Goal: Communication & Community: Answer question/provide support

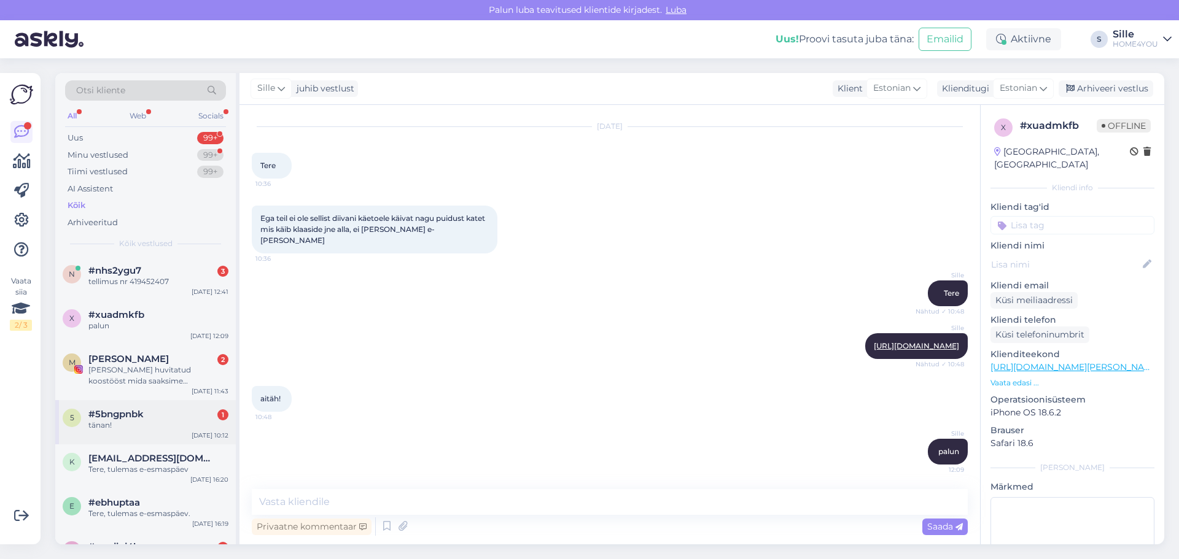
click at [157, 409] on div "#5bngpnbk 1" at bounding box center [158, 414] width 140 height 11
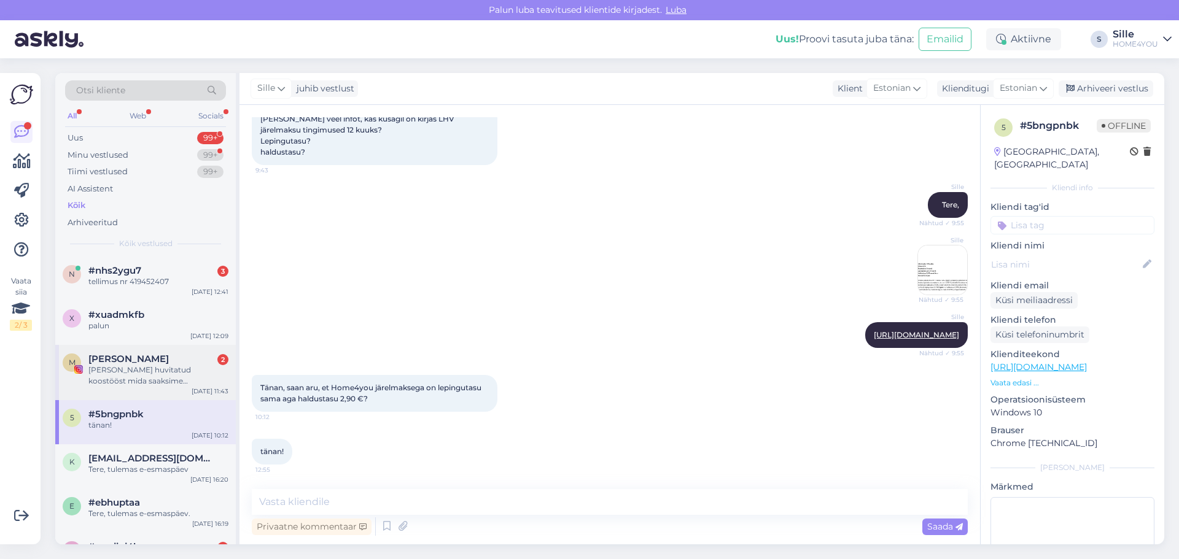
click at [165, 373] on div "[PERSON_NAME] huvitatud koostööst mida saaksime sotsiaalmeedias oma plikadega j…" at bounding box center [158, 376] width 140 height 22
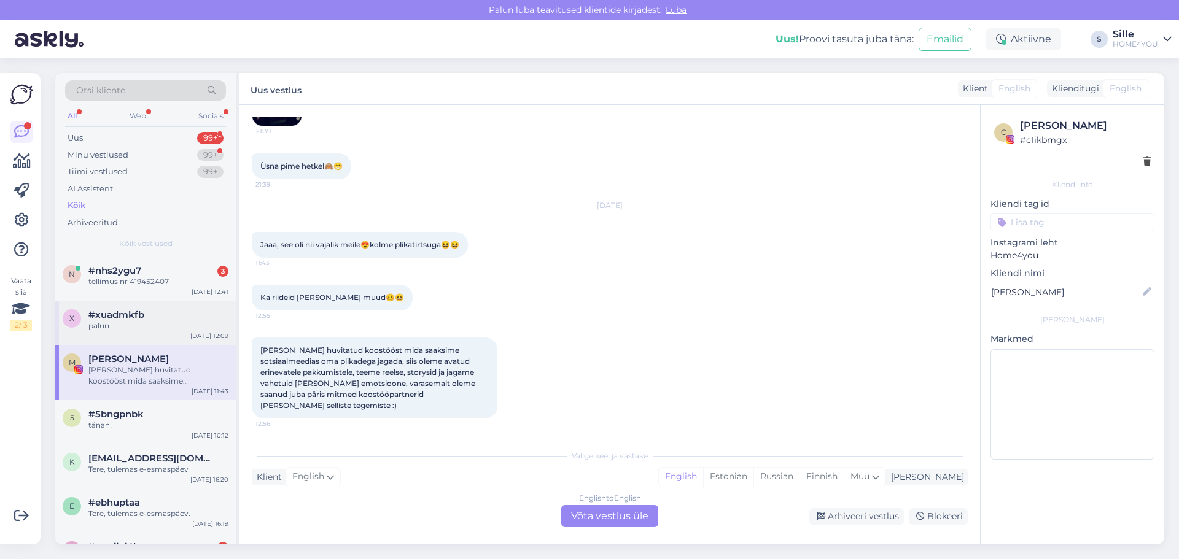
click at [153, 322] on div "palun" at bounding box center [158, 325] width 140 height 11
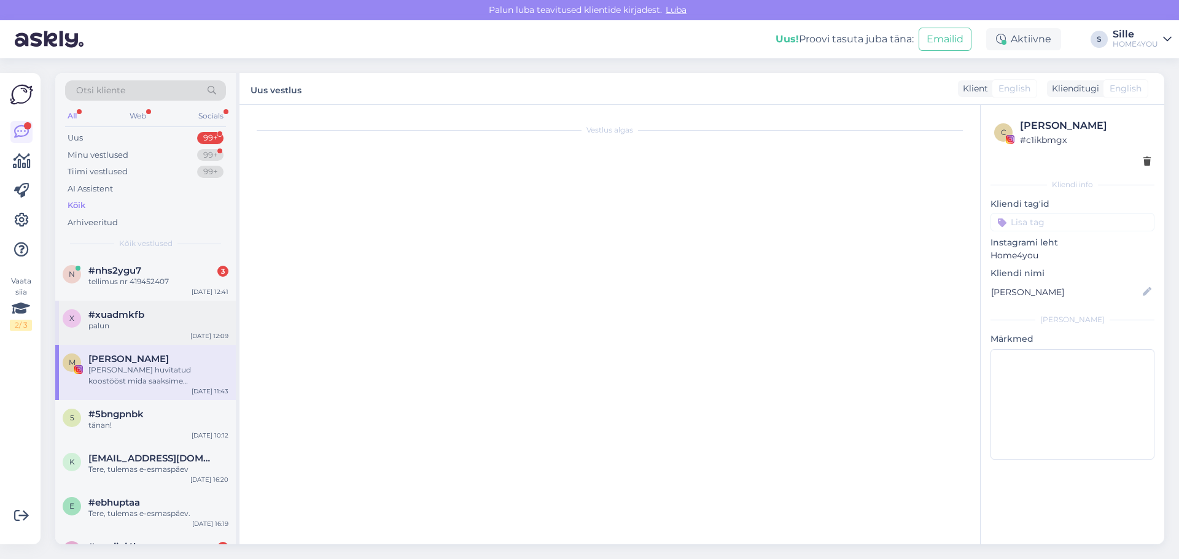
scroll to position [616, 0]
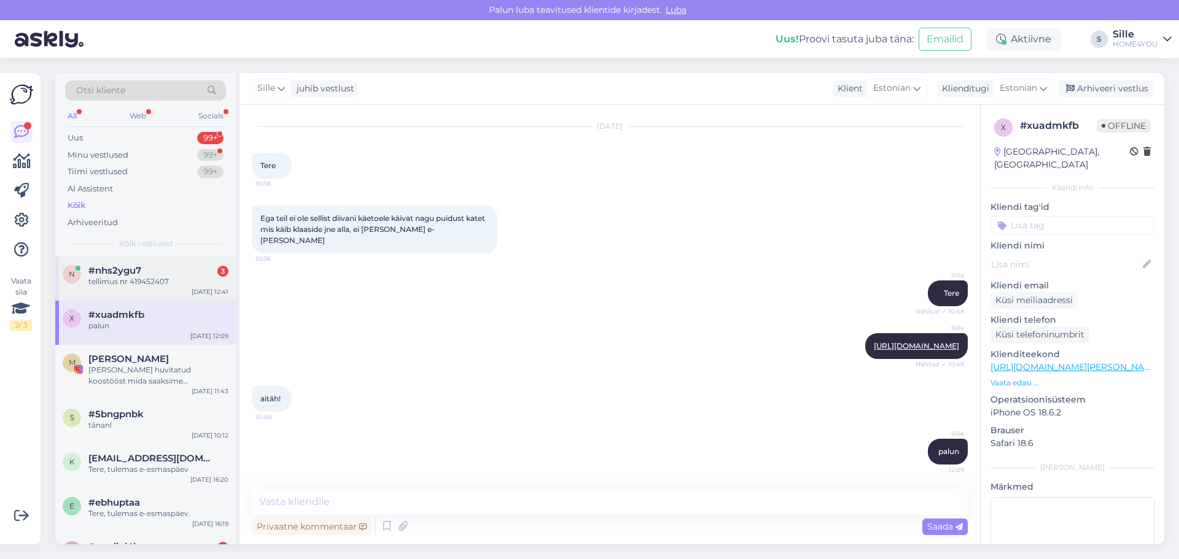
click at [134, 274] on span "#nhs2ygu7" at bounding box center [114, 270] width 53 height 11
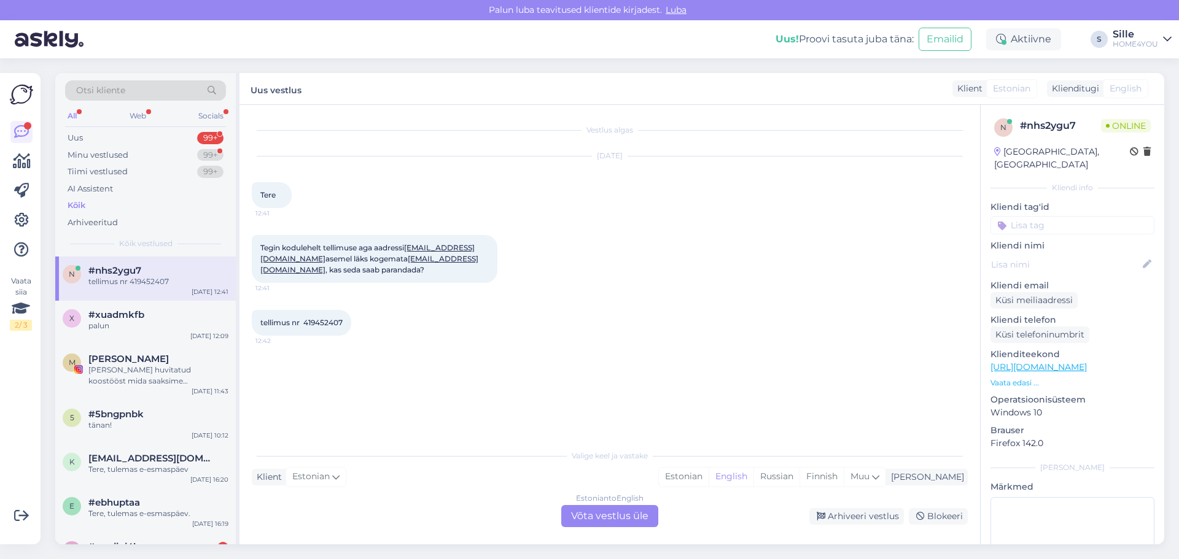
click at [331, 322] on span "tellimus nr 419452407" at bounding box center [301, 322] width 82 height 9
copy div "419452407 12:42"
click at [580, 514] on div "Estonian to English Võta vestlus üle" at bounding box center [609, 516] width 97 height 22
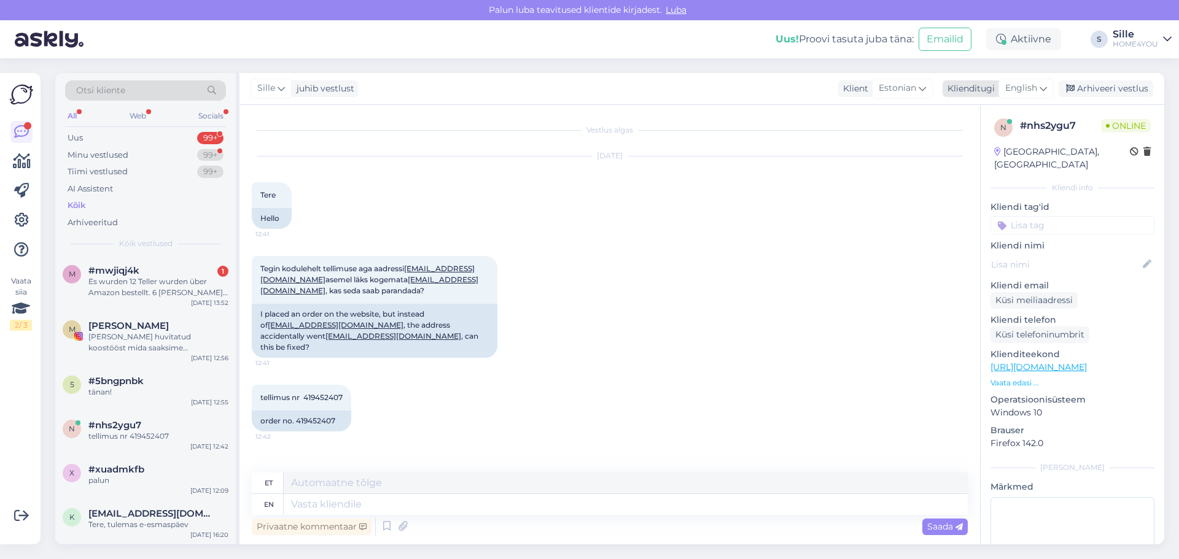
click at [1018, 89] on span "English" at bounding box center [1021, 89] width 32 height 14
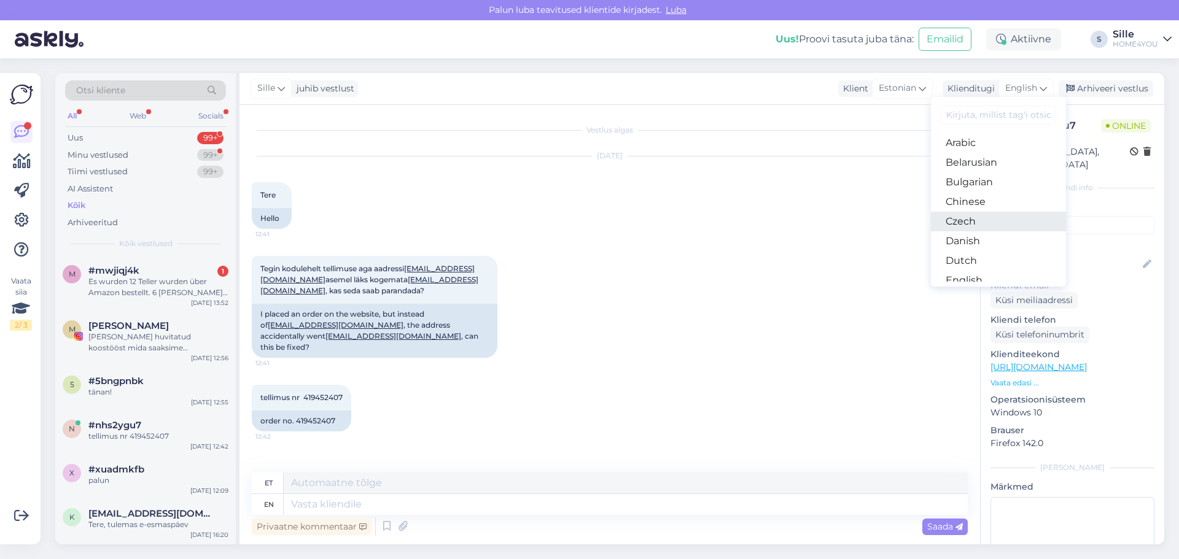
scroll to position [123, 0]
click at [985, 178] on link "Estonian" at bounding box center [998, 178] width 135 height 20
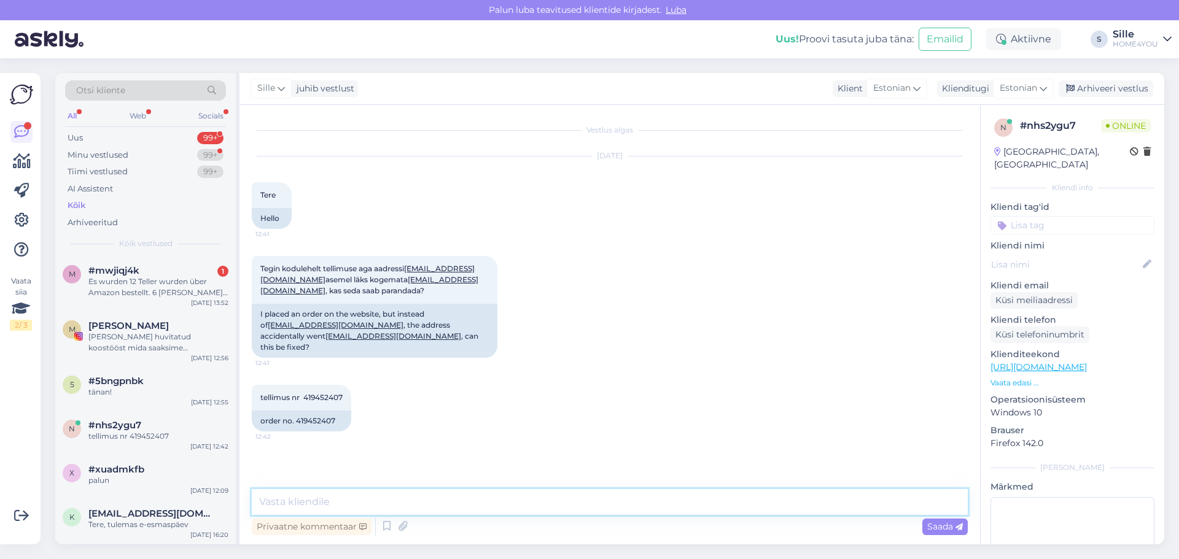
click at [503, 513] on textarea at bounding box center [610, 502] width 716 height 26
type textarea "Tere, muutsime tellimusel meiliadressi õigeks."
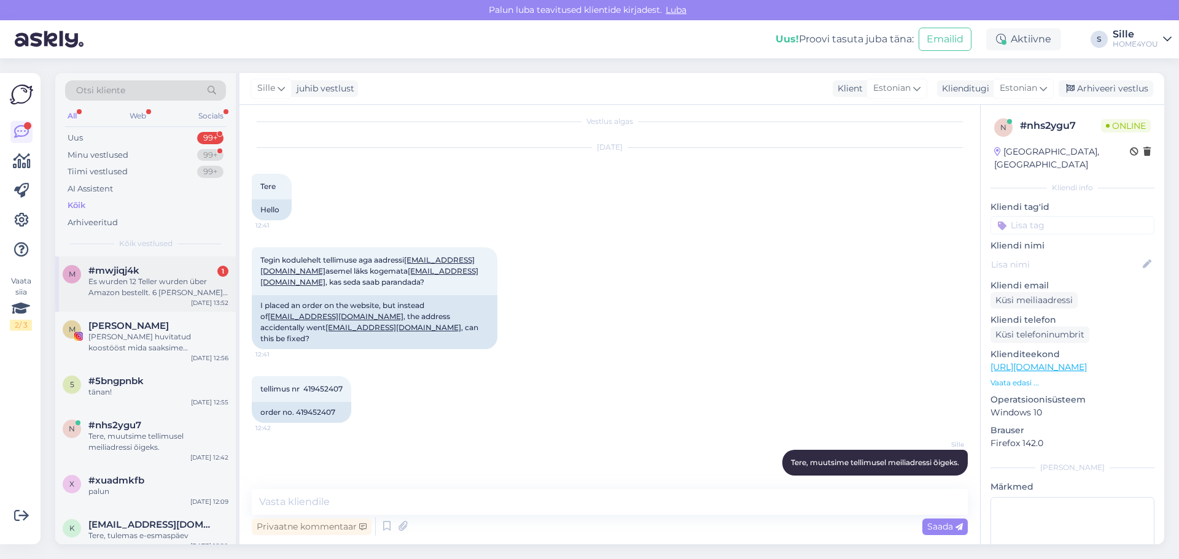
click at [107, 295] on div "Es wurden 12 Teller wurden über Amazon bestellt. 6 [PERSON_NAME] eine fehlerhaf…" at bounding box center [158, 287] width 140 height 22
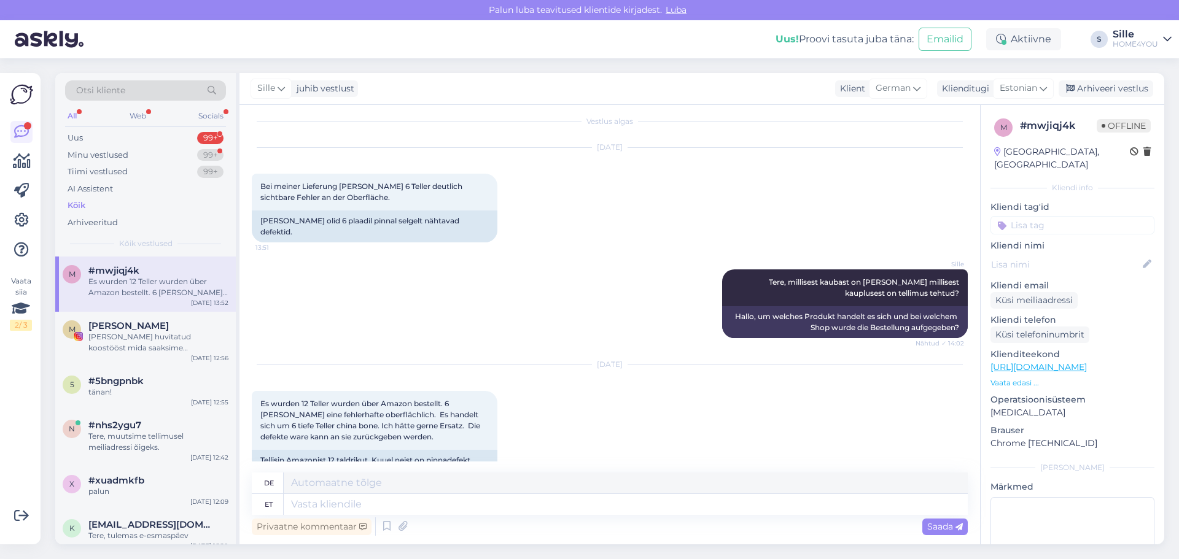
scroll to position [42, 0]
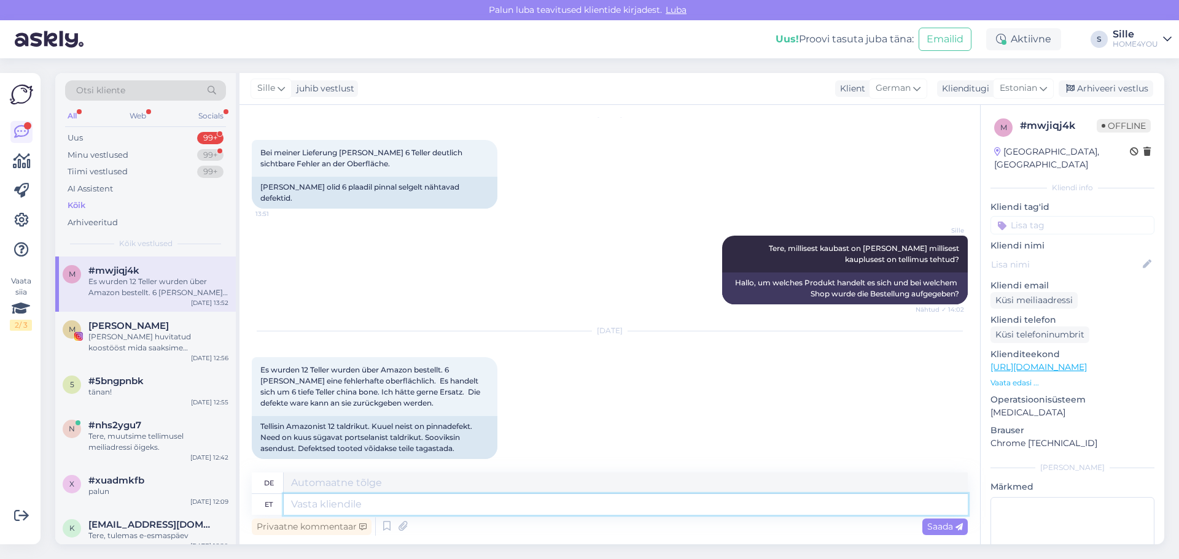
click at [463, 508] on textarea at bounding box center [626, 504] width 684 height 21
type textarea "Kahjuks"
type textarea "Bedauerlicherweise"
type textarea "Kahjuks me"
type textarea "Leider"
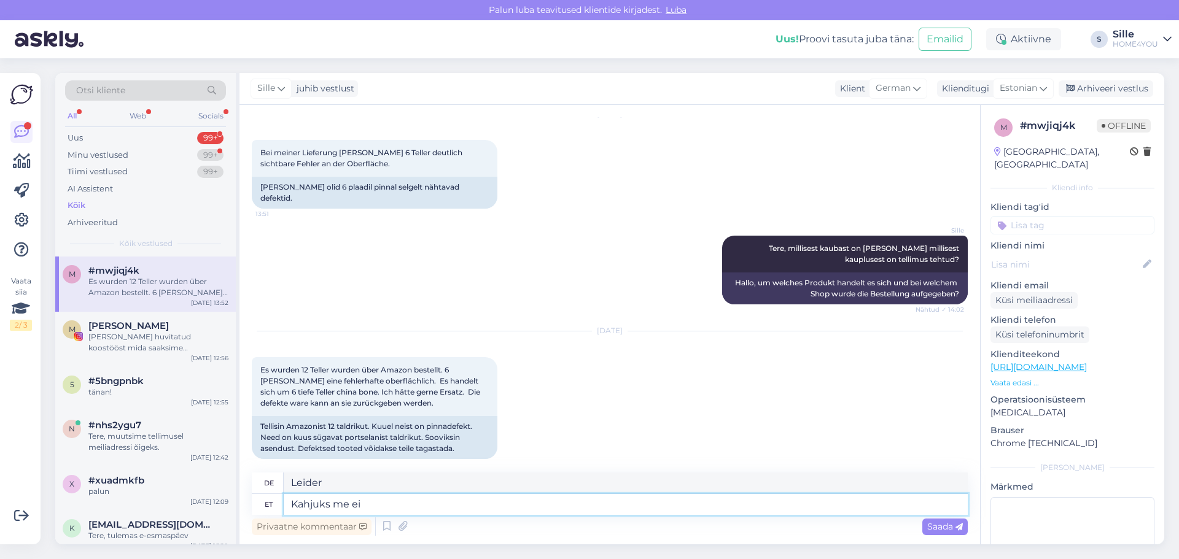
type textarea "Kahjuks me ei"
type textarea "Leider nicht"
type textarea "Kahjuks me ei tegele"
type textarea "[PERSON_NAME] beschäftigen wir uns nicht mit"
type textarea "Kahjuks me ei tegele Ama"
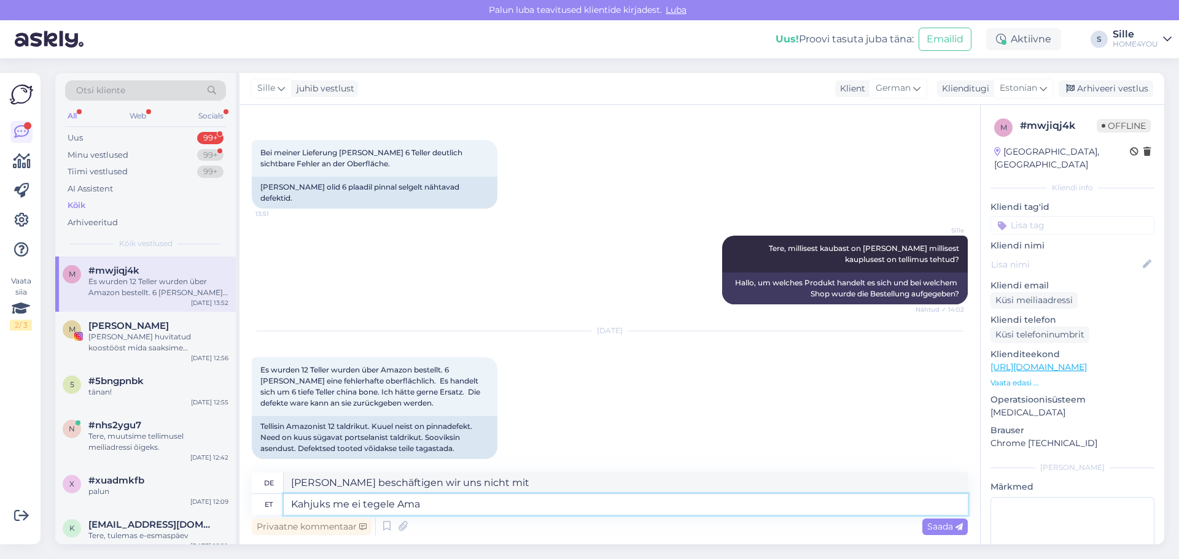
type textarea "[PERSON_NAME] beschäftigen wir uns nicht mit [PERSON_NAME]"
type textarea "Kahjuks me ei tegele Amazoni te"
type textarea "Leider arbeiten wir nicht mit Amazon zusammen"
type textarea "Kahjuks me ei tegele Amazoni tellimustega"
type textarea "Leider bearbeiten wir keine Amazon-Bestellungen."
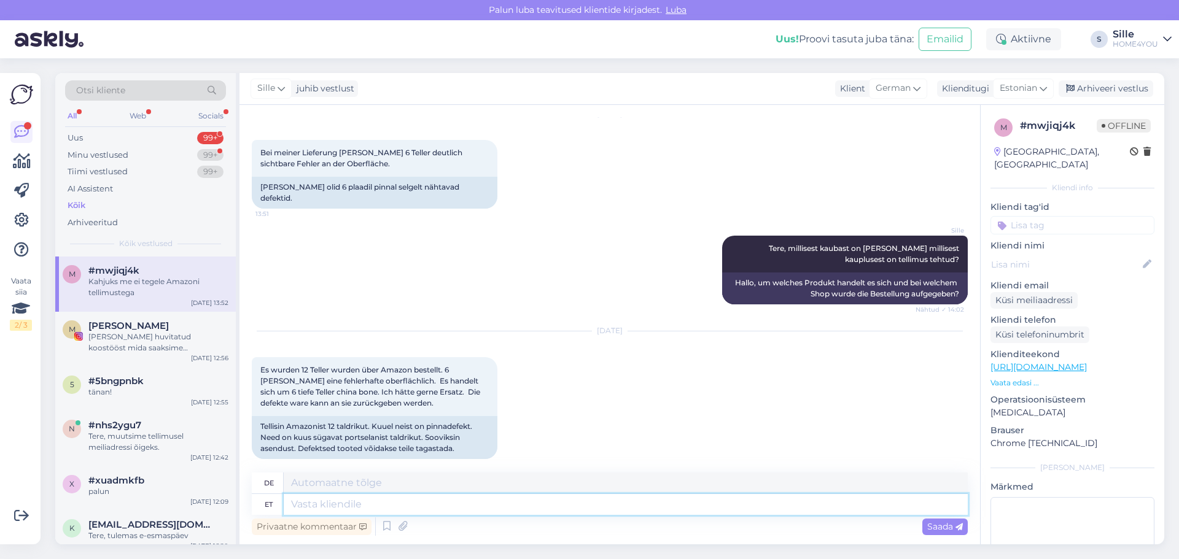
scroll to position [116, 0]
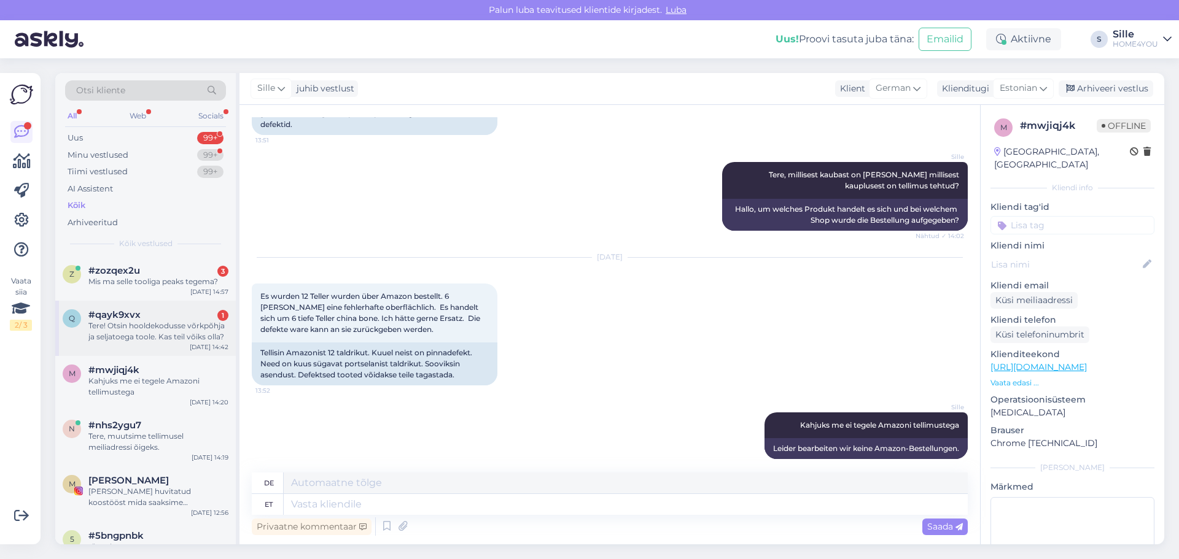
click at [182, 322] on div "Tere! Otsin hooldekodusse võrkpõhja ja seljatoega toole. Kas teil võiks olla?" at bounding box center [158, 331] width 140 height 22
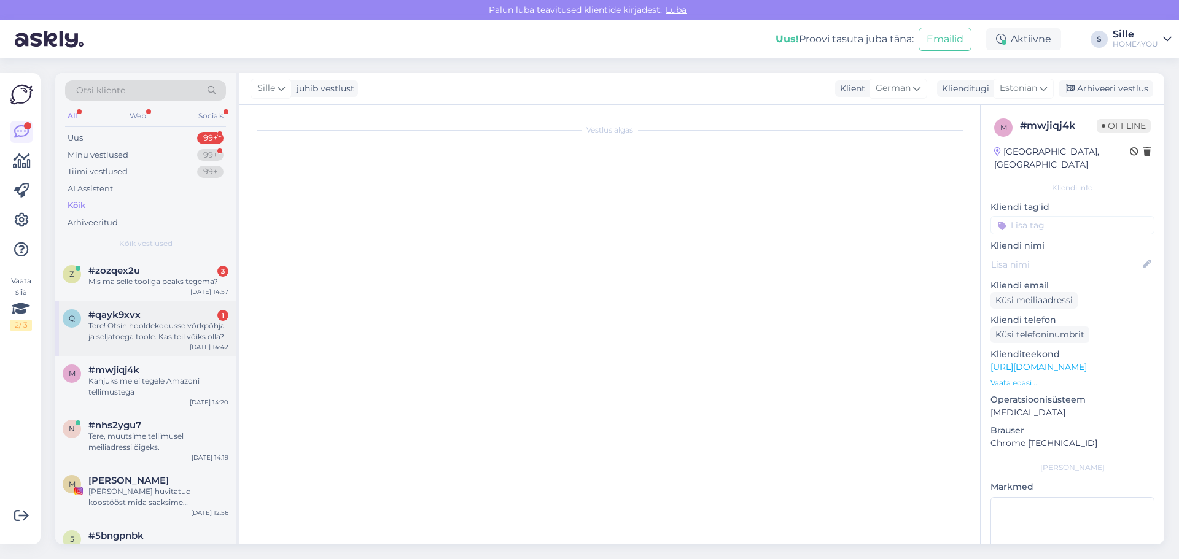
scroll to position [0, 0]
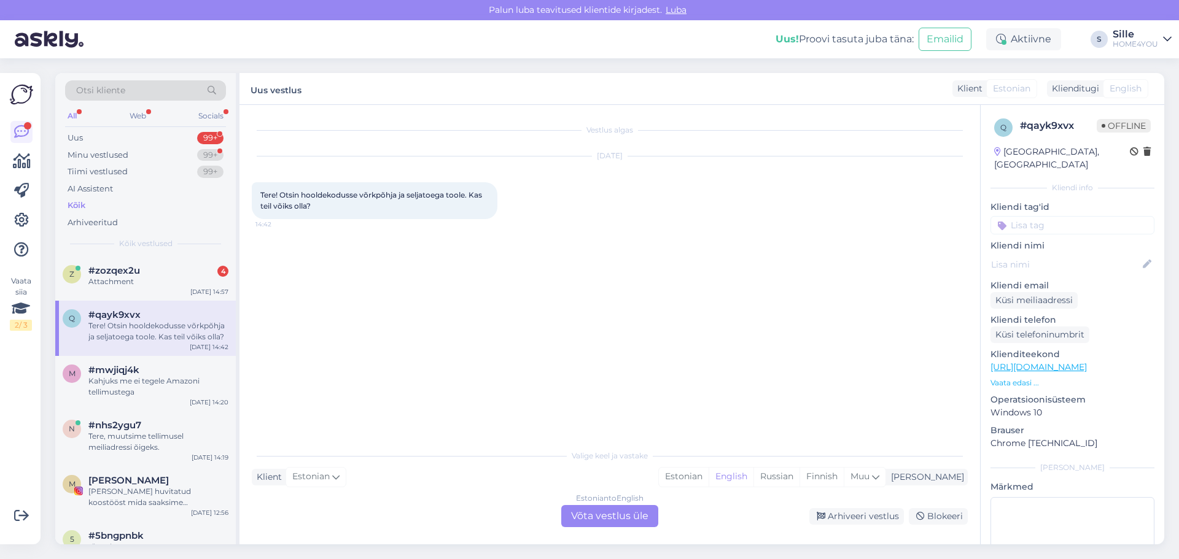
drag, startPoint x: 155, startPoint y: 333, endPoint x: 353, endPoint y: 396, distance: 207.9
click at [353, 396] on div "Vestlus algas [DATE] Tere! Otsin hooldekodusse võrkpõhja ja seljatoega toole. K…" at bounding box center [615, 274] width 727 height 315
click at [172, 285] on div "Attachment" at bounding box center [158, 281] width 140 height 11
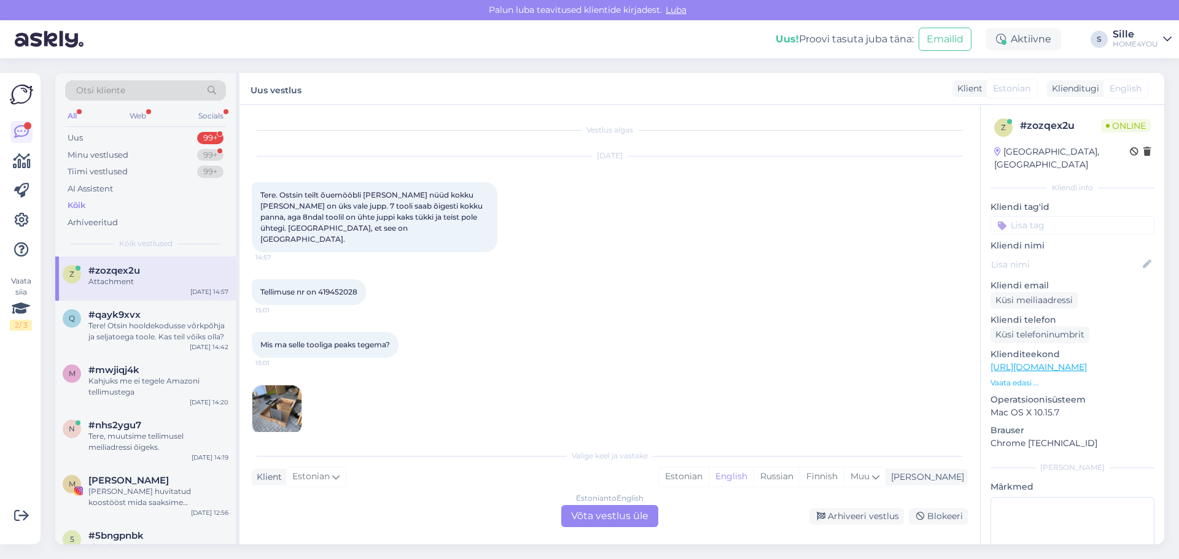
scroll to position [6, 0]
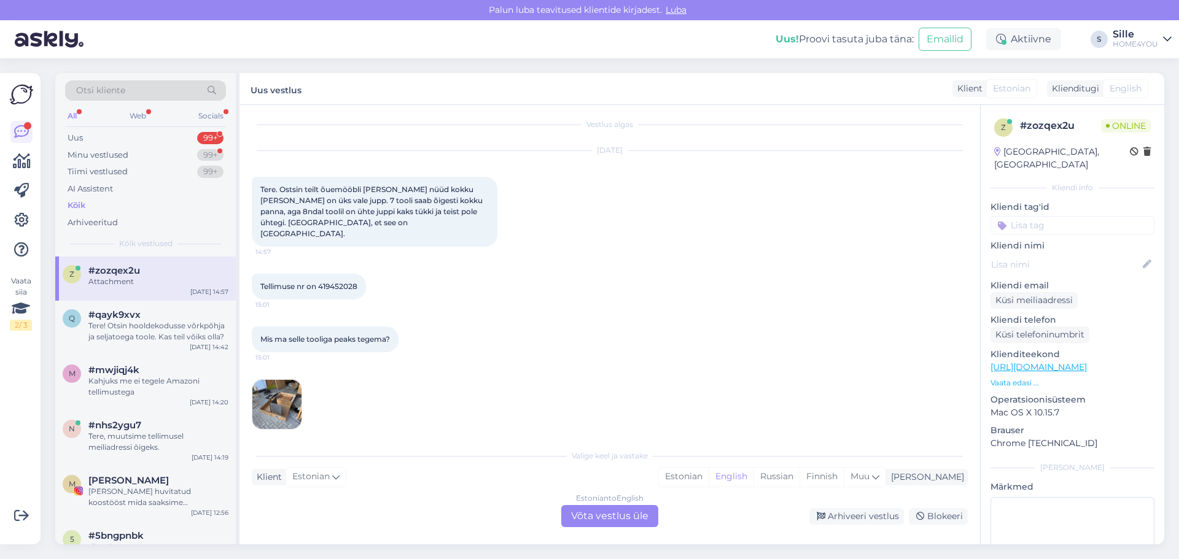
click at [584, 517] on div "Estonian to English Võta vestlus üle" at bounding box center [609, 516] width 97 height 22
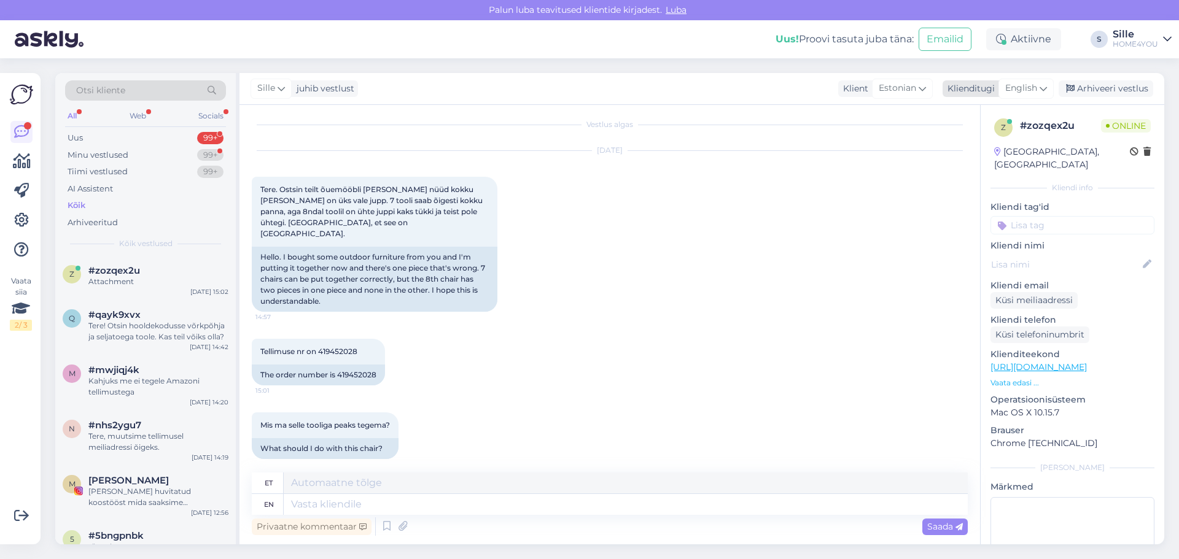
click at [1034, 95] on span "English" at bounding box center [1021, 89] width 32 height 14
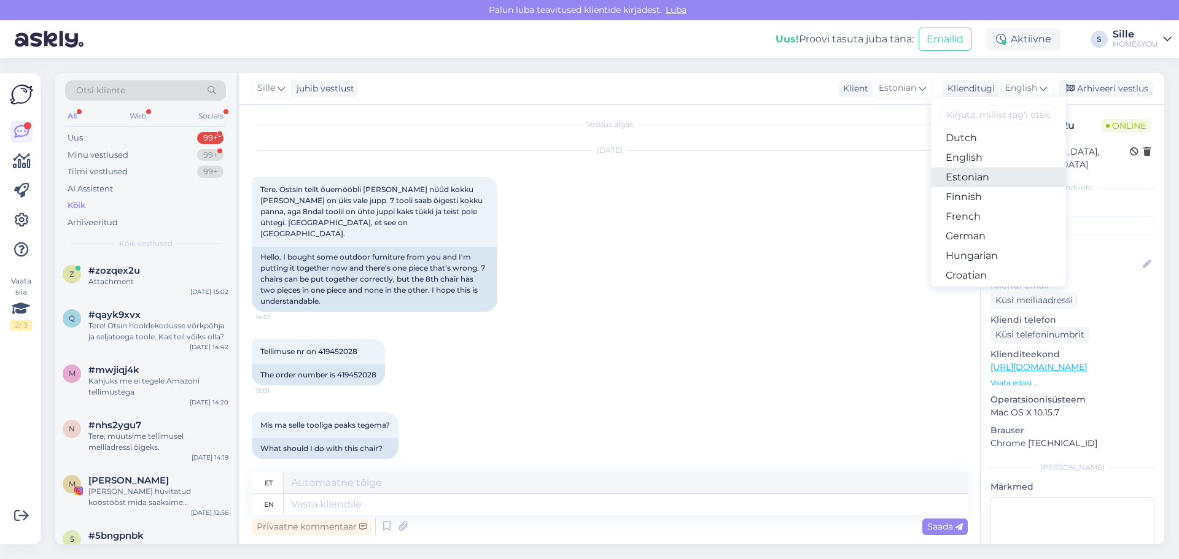
click at [985, 180] on link "Estonian" at bounding box center [998, 178] width 135 height 20
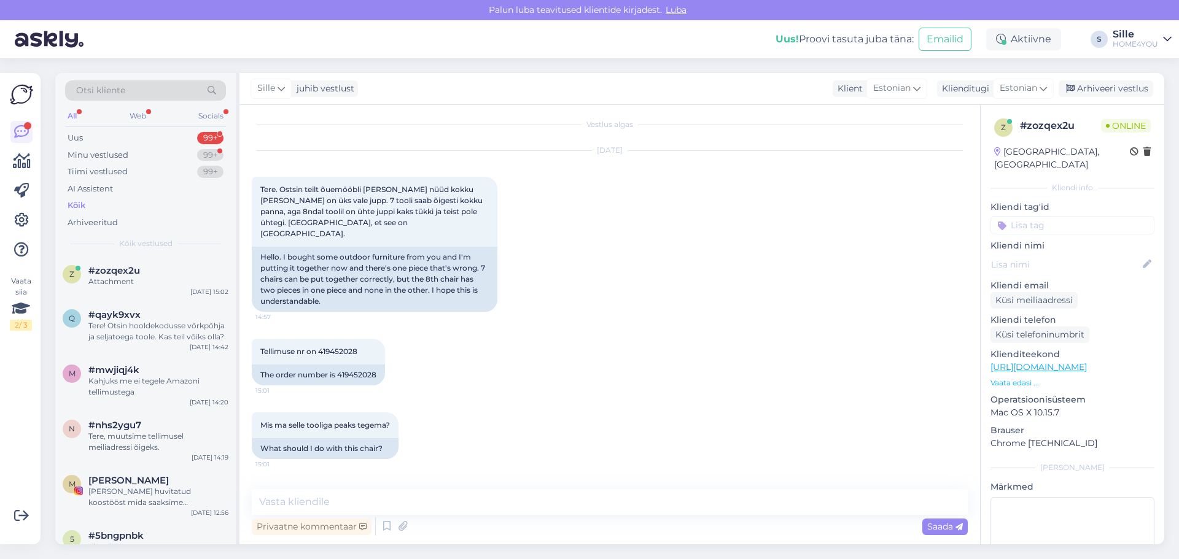
click at [592, 516] on div "Privaatne kommentaar Saada" at bounding box center [610, 526] width 716 height 23
click at [588, 507] on textarea at bounding box center [610, 502] width 716 height 26
type textarea "Tere, palun saatke kiri meilie [EMAIL_ADDRESS][DOMAIN_NAME]"
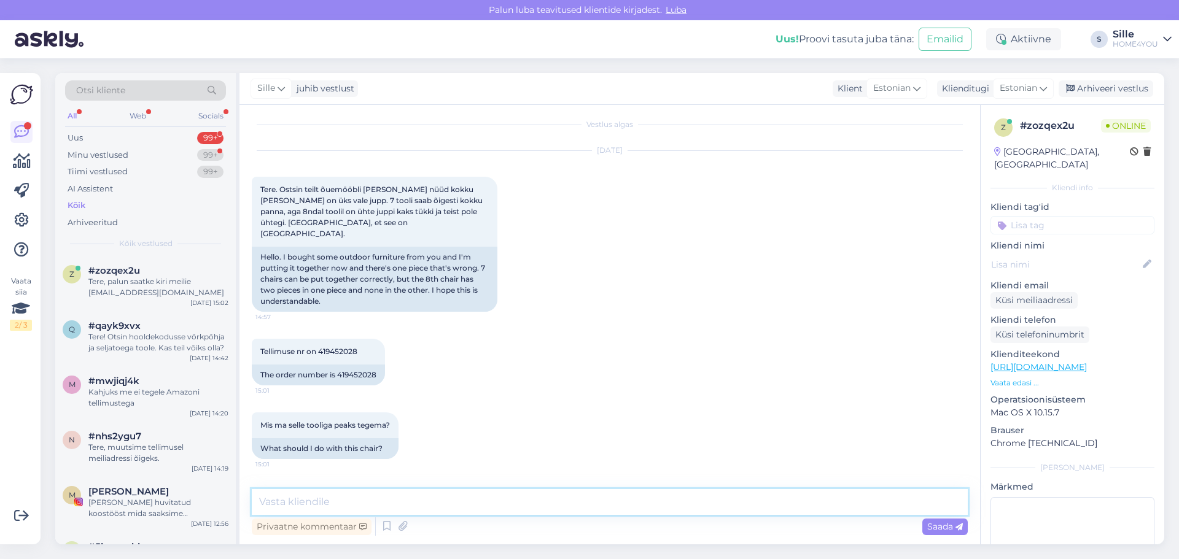
scroll to position [119, 0]
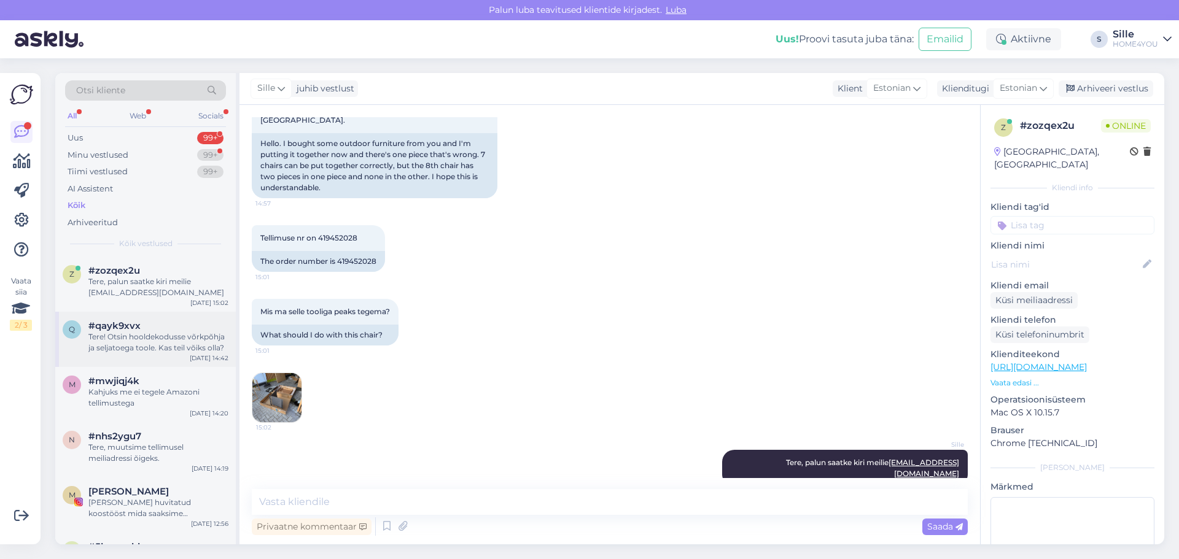
click at [141, 347] on div "Tere! Otsin hooldekodusse võrkpõhja ja seljatoega toole. Kas teil võiks olla?" at bounding box center [158, 342] width 140 height 22
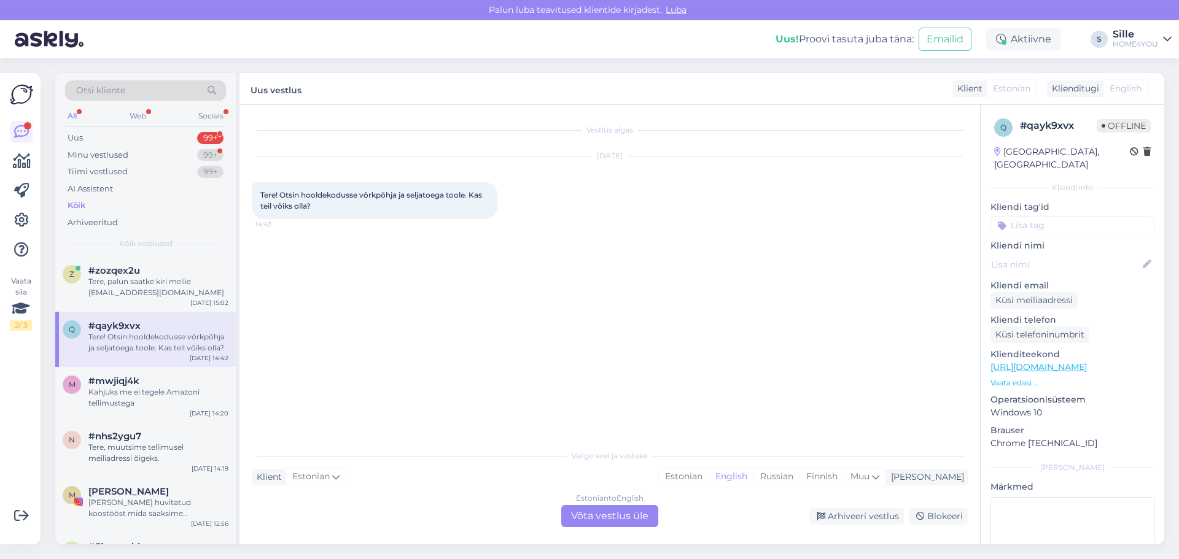
scroll to position [0, 0]
click at [72, 209] on div "Kõik" at bounding box center [77, 205] width 18 height 12
click at [160, 295] on div "Tere, palun saatke kiri meilie [EMAIL_ADDRESS][DOMAIN_NAME]" at bounding box center [158, 287] width 140 height 22
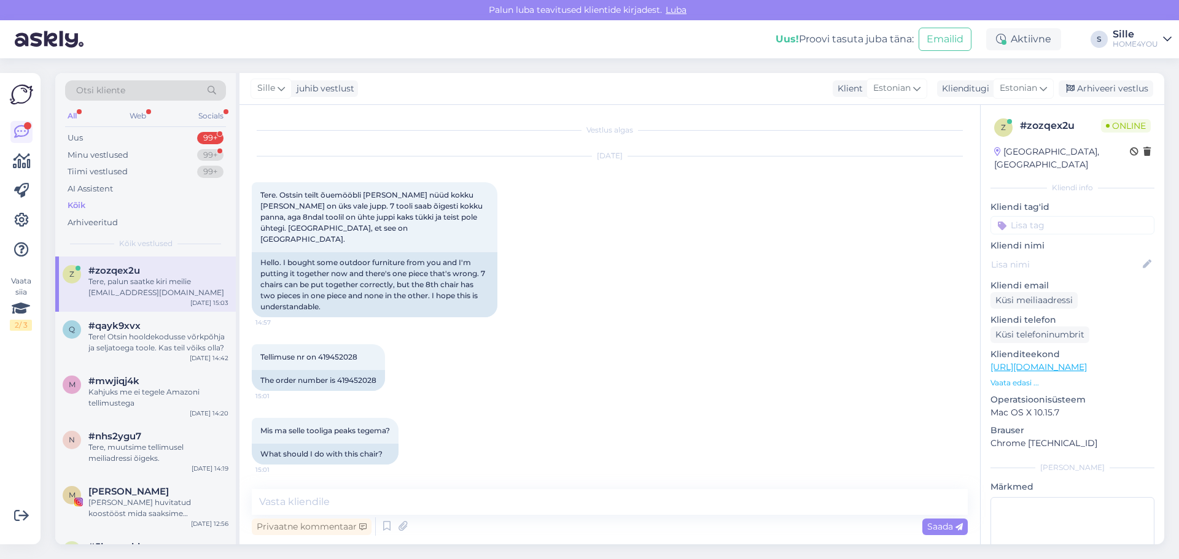
scroll to position [119, 0]
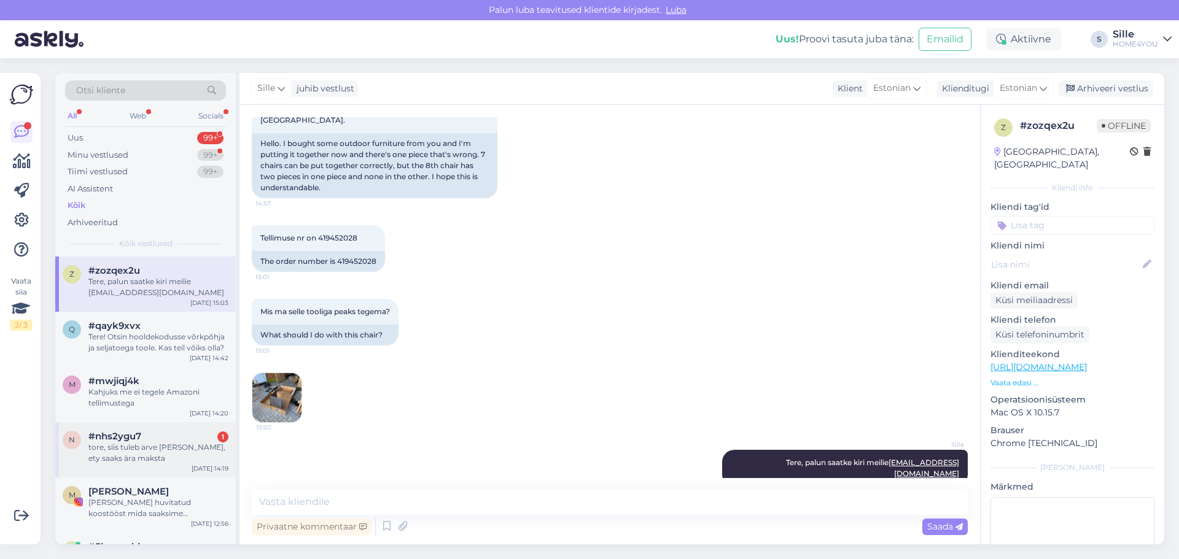
click at [169, 456] on div "tore, siis tuleb arve [PERSON_NAME], ety saaks ära maksta" at bounding box center [158, 453] width 140 height 22
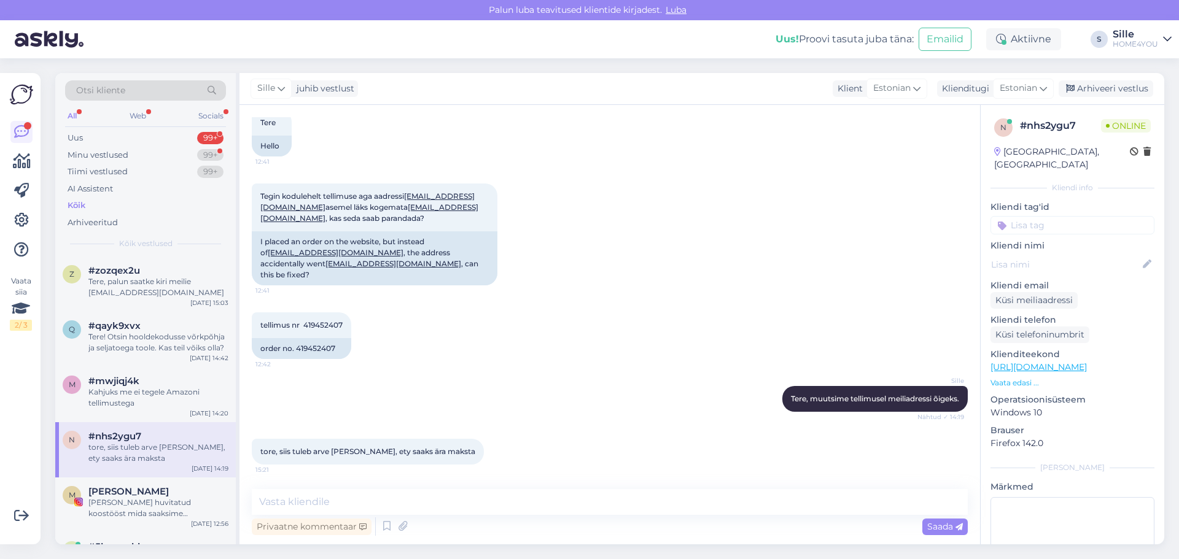
scroll to position [61, 0]
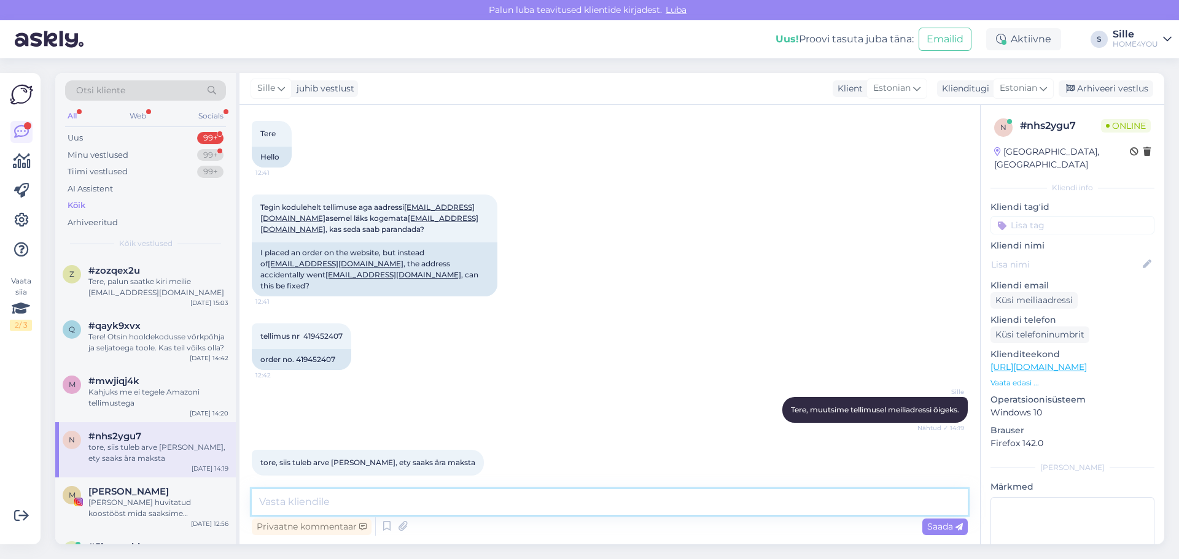
click at [557, 508] on textarea at bounding box center [610, 502] width 716 height 26
click at [87, 211] on div "Kõik" at bounding box center [145, 205] width 161 height 17
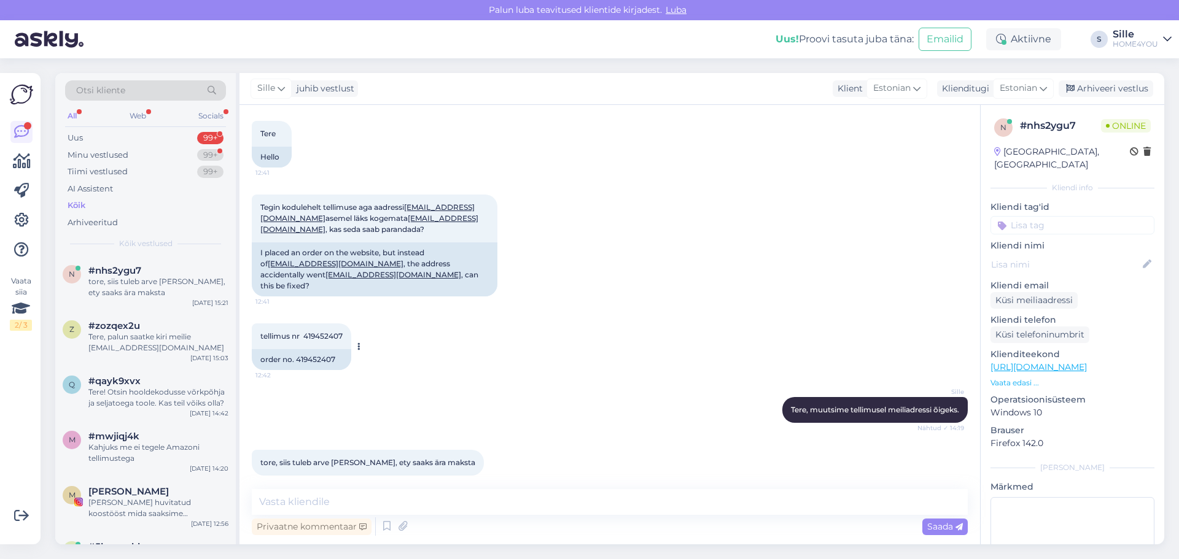
click at [321, 331] on span "tellimus nr 419452407" at bounding box center [301, 335] width 82 height 9
copy div "419452407 12:42"
click at [532, 516] on div "Privaatne kommentaar Saada" at bounding box center [610, 526] width 716 height 23
click at [529, 511] on textarea at bounding box center [610, 502] width 716 height 26
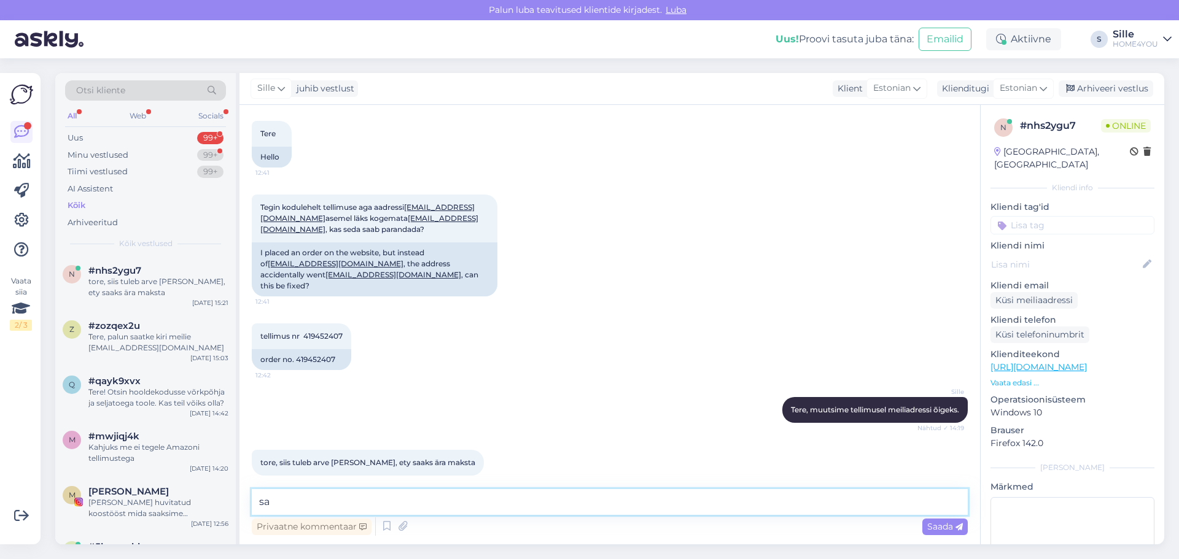
type textarea "s"
type textarea "tellimus saadetud meilile."
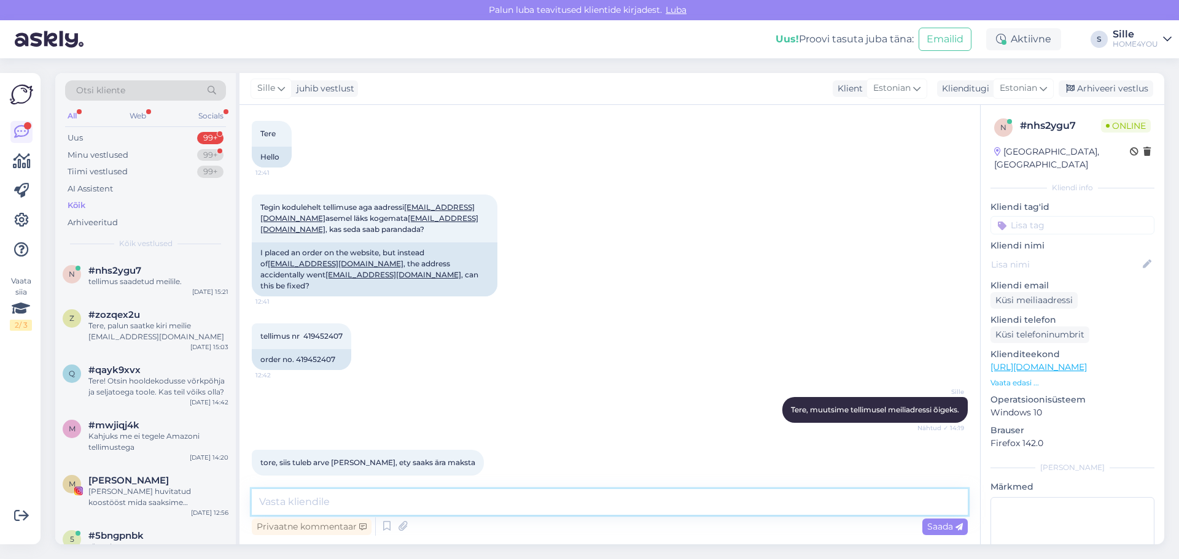
scroll to position [114, 0]
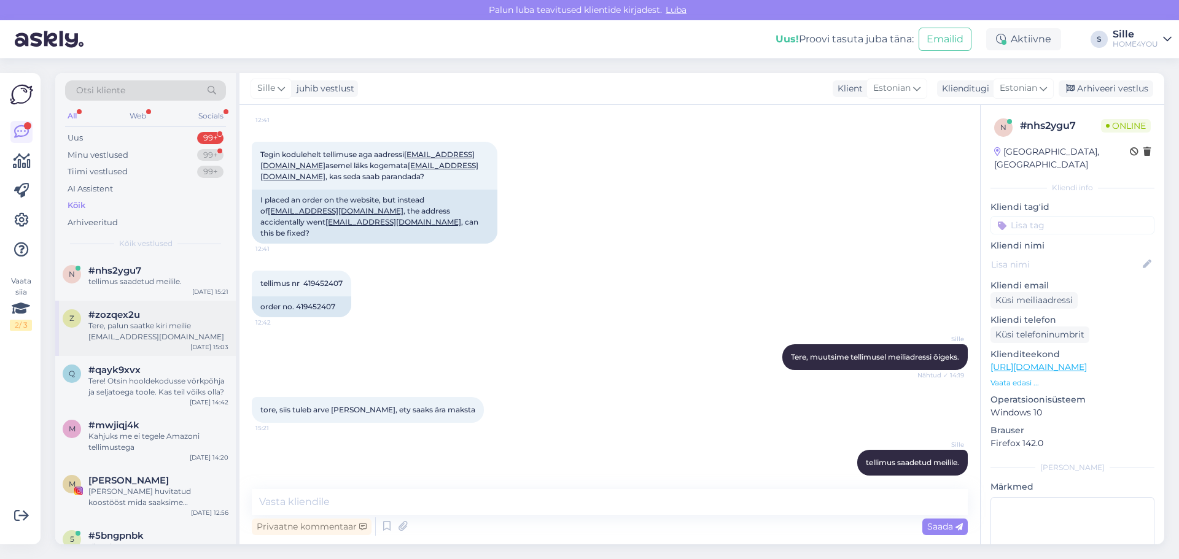
click at [154, 331] on div "Tere, palun saatke kiri meilie [EMAIL_ADDRESS][DOMAIN_NAME]" at bounding box center [158, 331] width 140 height 22
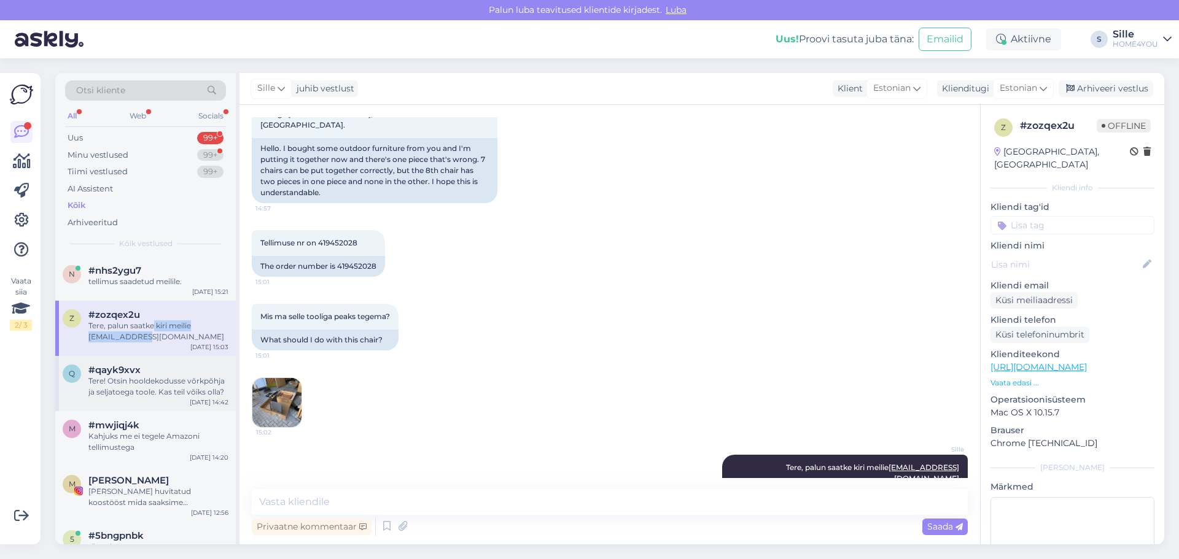
scroll to position [119, 0]
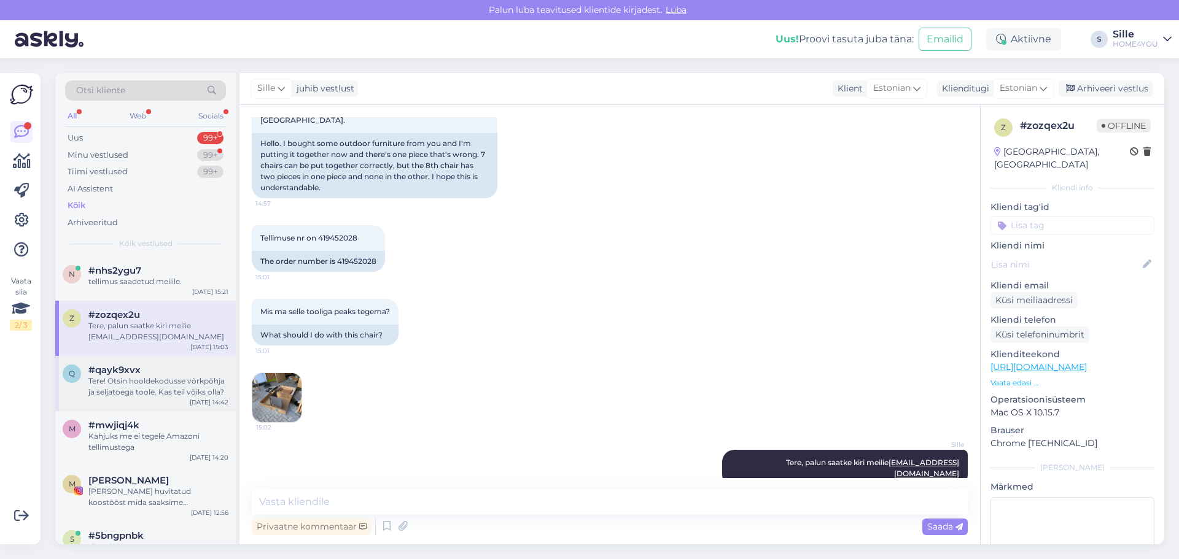
click at [153, 388] on div "Tere! Otsin hooldekodusse võrkpõhja ja seljatoega toole. Kas teil võiks olla?" at bounding box center [158, 387] width 140 height 22
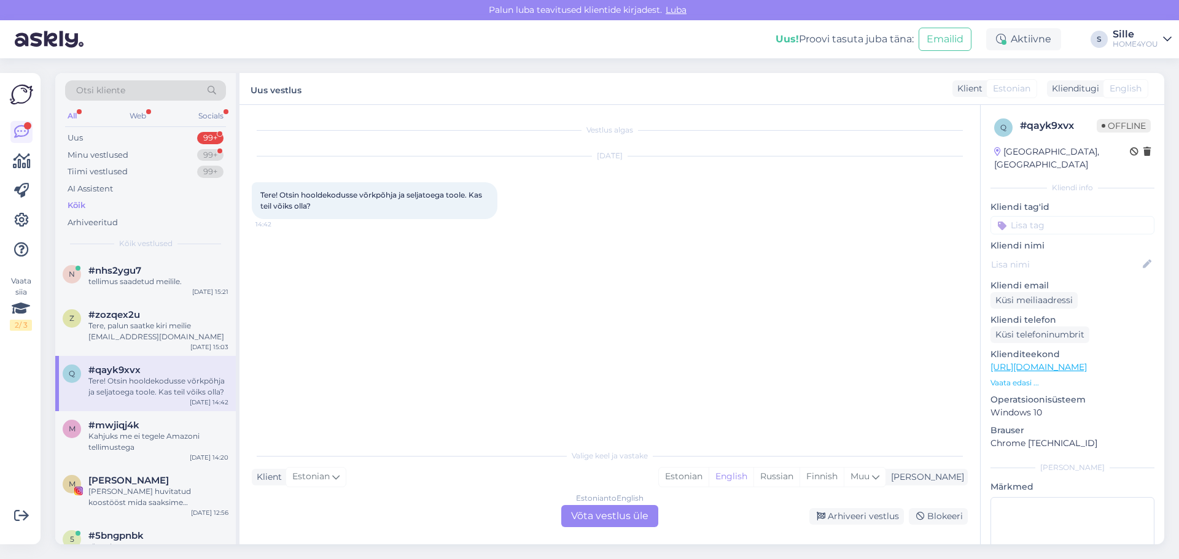
click at [377, 280] on div "Vestlus algas [DATE] Tere! Otsin hooldekodusse võrkpõhja ja seljatoega toole. K…" at bounding box center [615, 274] width 727 height 315
click at [505, 313] on div "Vestlus algas [DATE] Tere! Otsin hooldekodusse võrkpõhja ja seljatoega toole. K…" at bounding box center [615, 274] width 727 height 315
click at [587, 515] on div "Estonian to English Võta vestlus üle" at bounding box center [609, 516] width 97 height 22
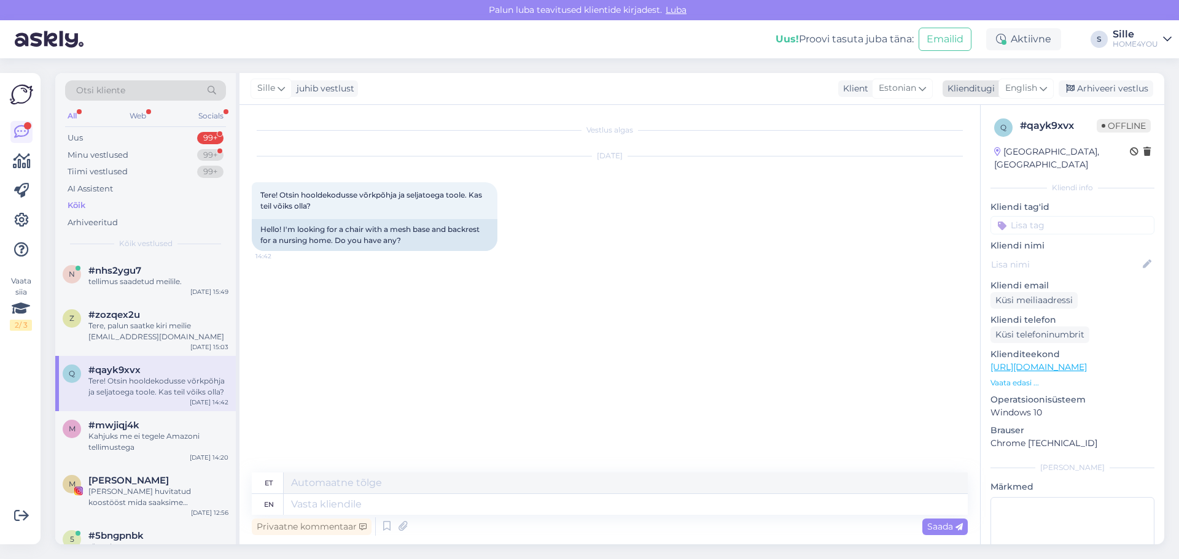
click at [1024, 93] on span "English" at bounding box center [1021, 89] width 32 height 14
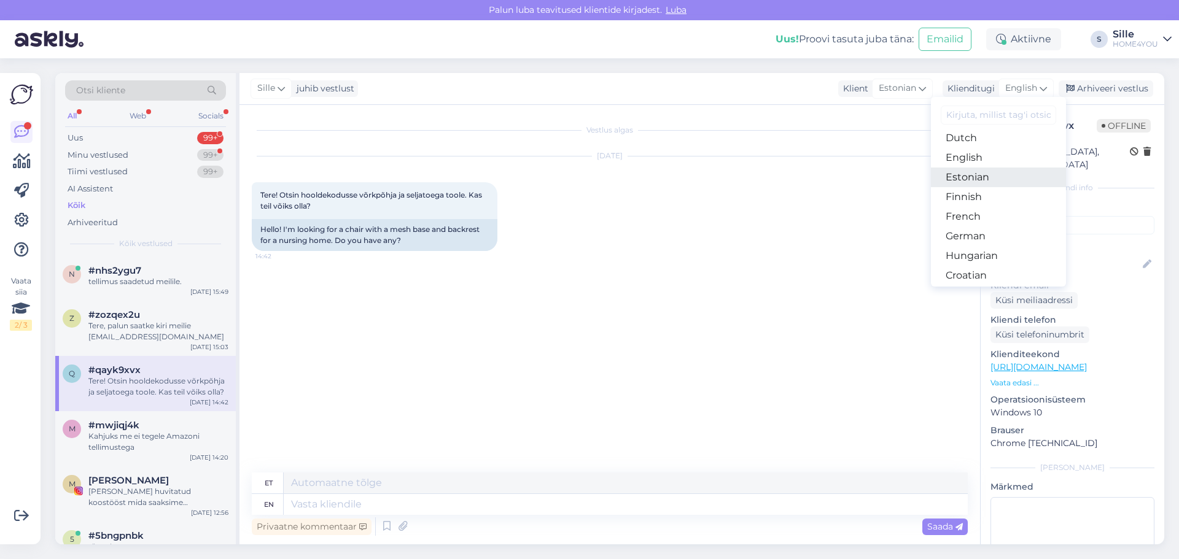
drag, startPoint x: 974, startPoint y: 177, endPoint x: 656, endPoint y: 554, distance: 493.5
click at [974, 177] on link "Estonian" at bounding box center [998, 178] width 135 height 20
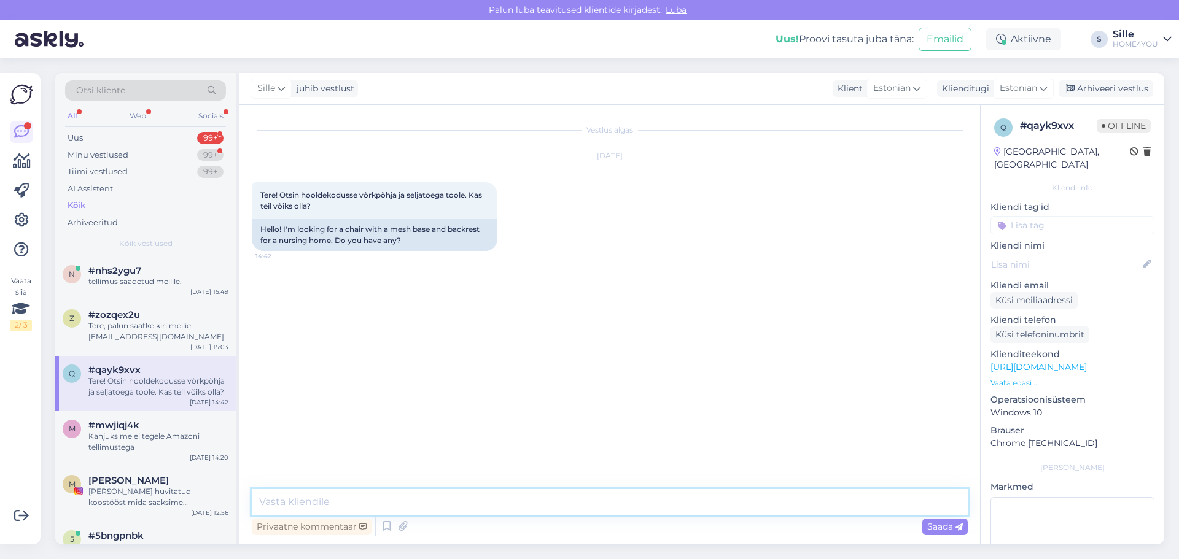
click at [460, 502] on textarea at bounding box center [610, 502] width 716 height 26
type textarea "Tere, pakume tooli võrgust:"
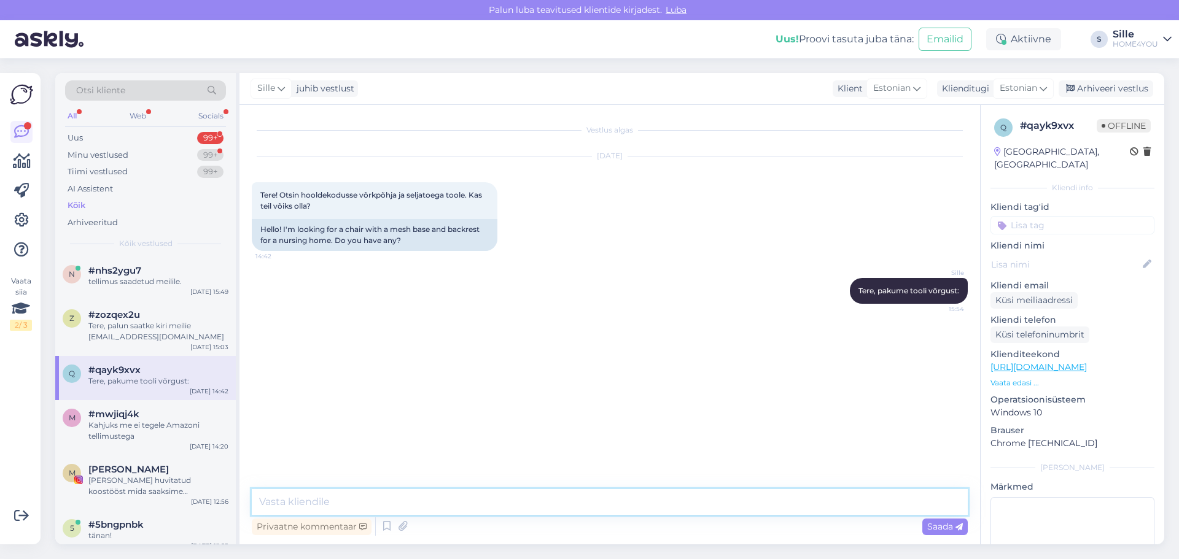
paste textarea "[URL][DOMAIN_NAME][PERSON_NAME]"
type textarea "[URL][DOMAIN_NAME][PERSON_NAME]"
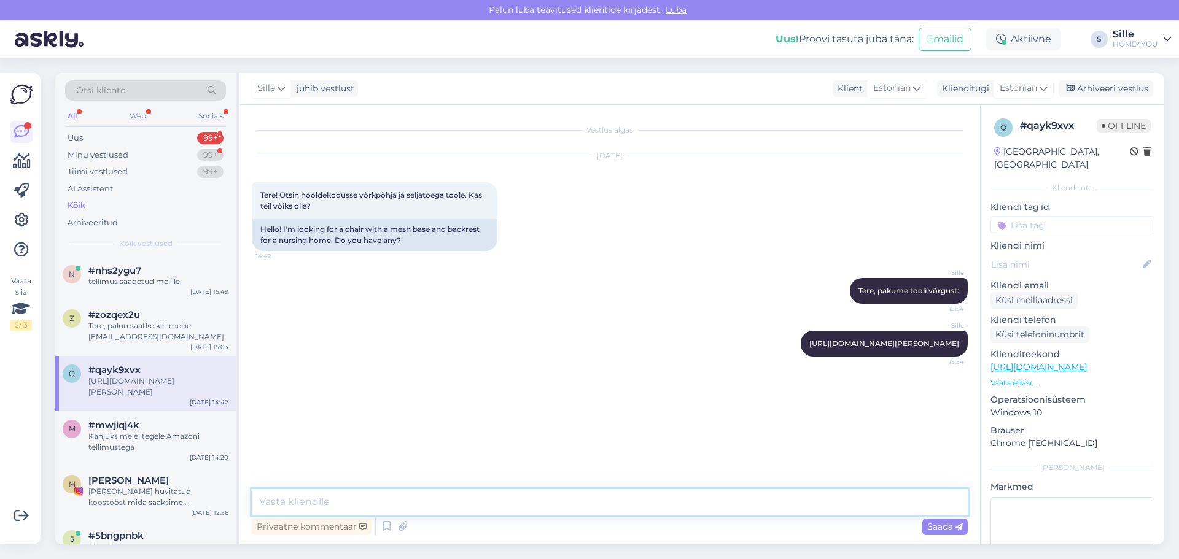
paste textarea "[URL][DOMAIN_NAME]"
type textarea "[URL][DOMAIN_NAME]"
